Goal: Task Accomplishment & Management: Manage account settings

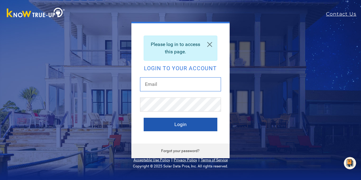
type input "[EMAIL_ADDRESS][DOMAIN_NAME]"
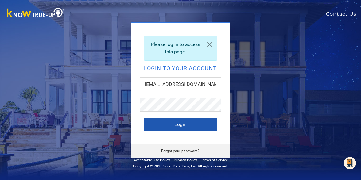
click at [189, 124] on button "Login" at bounding box center [181, 125] width 74 height 14
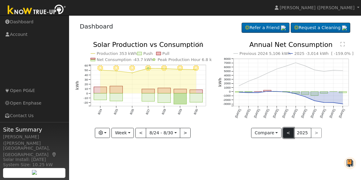
click at [290, 131] on button "<" at bounding box center [288, 133] width 11 height 10
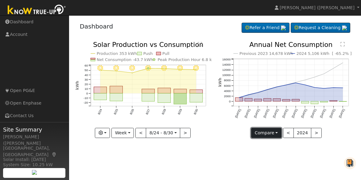
click at [269, 133] on button "Compare" at bounding box center [266, 133] width 30 height 10
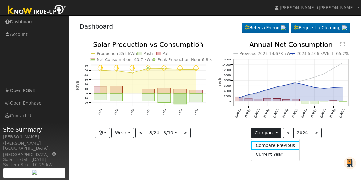
click at [91, 142] on div "8/30 - Clear 8/29 - Clear 8/28 - Clear 8/27 - Clear 8/26 - Clear 8/25 - Clear 8…" at bounding box center [143, 94] width 143 height 106
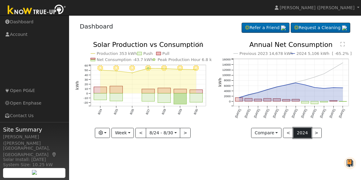
click at [299, 128] on button "2024" at bounding box center [303, 133] width 18 height 10
click at [313, 132] on button ">" at bounding box center [316, 133] width 11 height 10
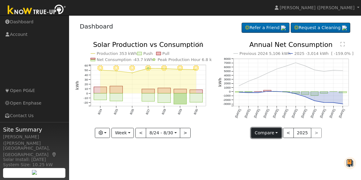
click at [271, 132] on button "Compare" at bounding box center [266, 133] width 30 height 10
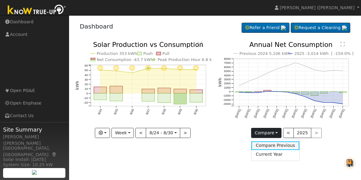
click at [269, 147] on link "Compare Previous" at bounding box center [275, 146] width 48 height 9
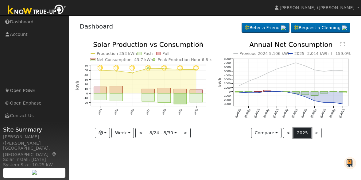
click at [298, 131] on button "2025" at bounding box center [303, 133] width 18 height 10
